Goal: Entertainment & Leisure: Consume media (video, audio)

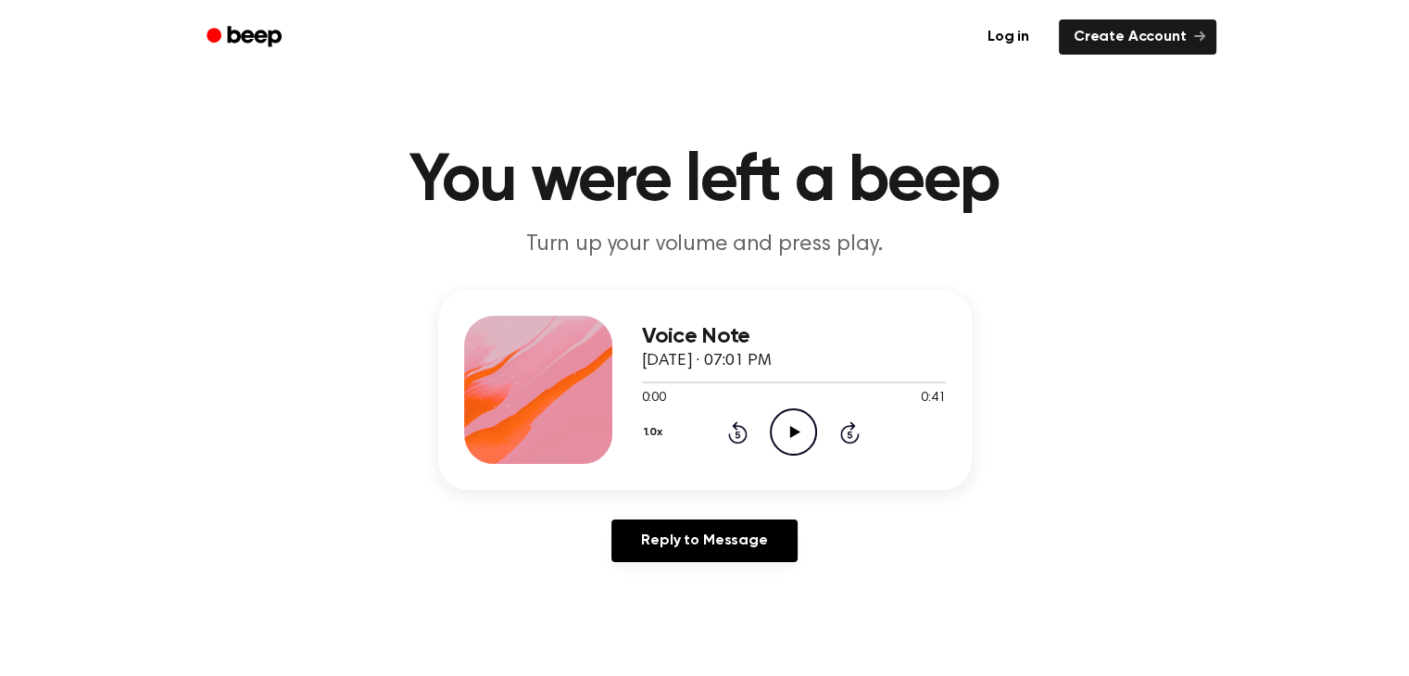
click at [793, 429] on icon at bounding box center [795, 432] width 10 height 12
click at [642, 382] on div at bounding box center [794, 383] width 304 height 2
click at [653, 516] on div "Voice Note [DATE] · 07:01 PM 0:00 0:41 Your browser does not support the [objec…" at bounding box center [704, 433] width 1365 height 287
click at [795, 429] on icon at bounding box center [795, 432] width 10 height 12
click at [753, 385] on div at bounding box center [794, 381] width 304 height 15
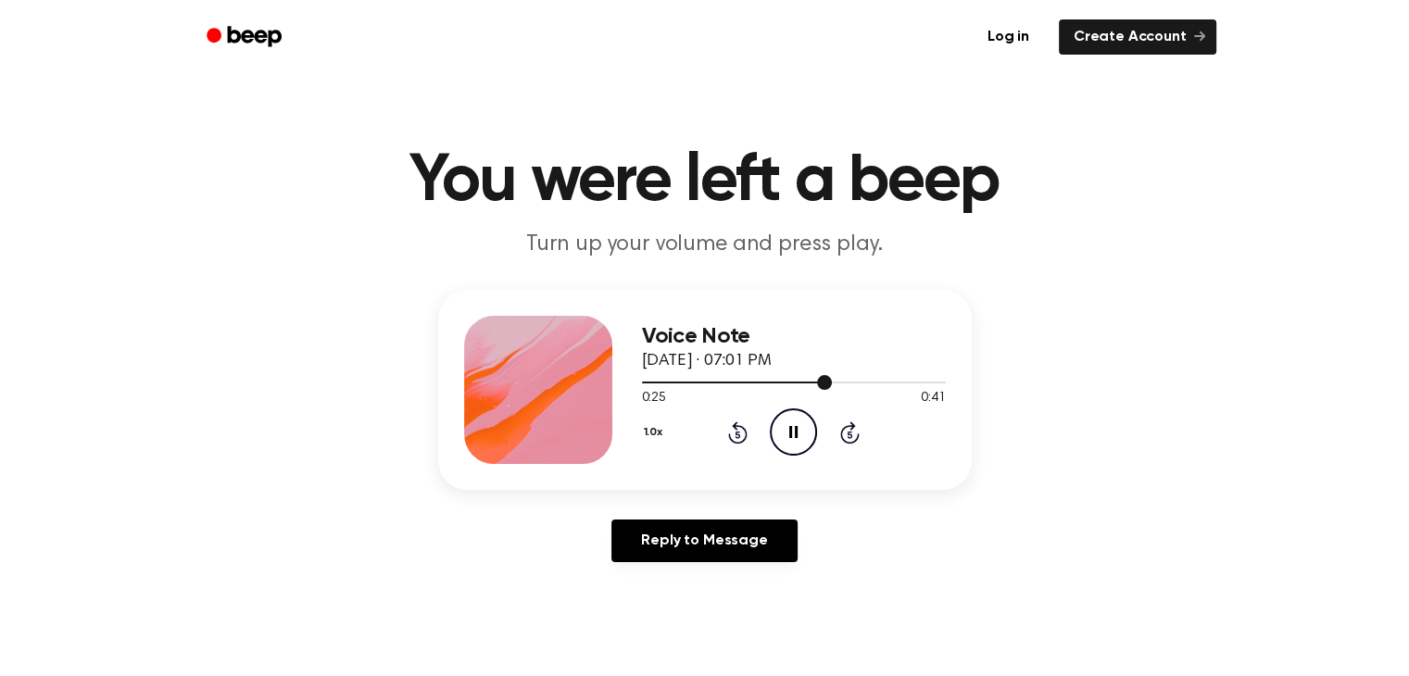
click at [759, 383] on div at bounding box center [737, 383] width 190 height 2
click at [759, 378] on div at bounding box center [794, 381] width 304 height 15
click at [645, 385] on div at bounding box center [794, 381] width 304 height 15
click at [795, 430] on icon at bounding box center [795, 432] width 10 height 12
click at [724, 382] on div at bounding box center [794, 383] width 304 height 2
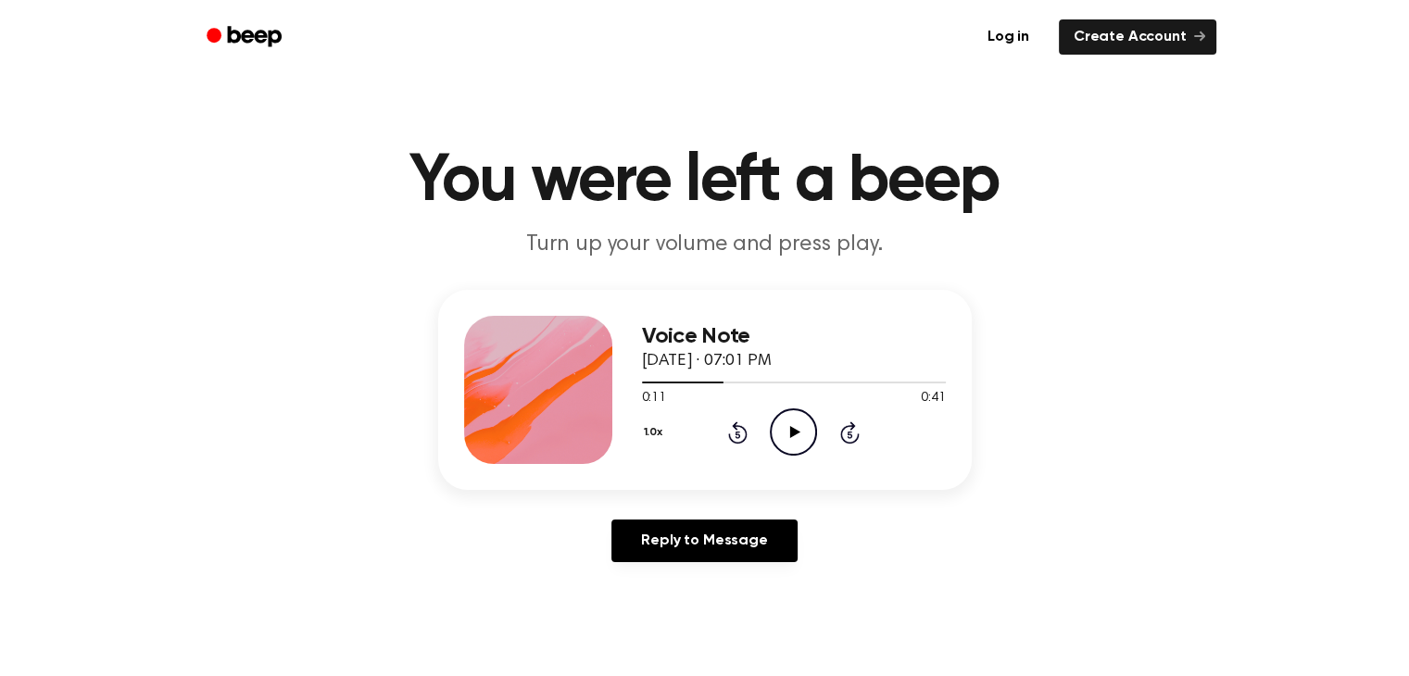
click at [792, 429] on icon at bounding box center [795, 432] width 10 height 12
